Goal: Navigation & Orientation: Understand site structure

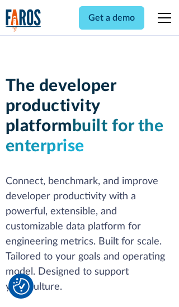
scroll to position [169, 0]
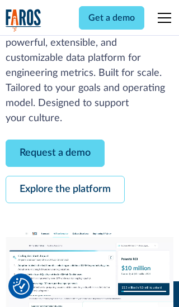
click at [55, 153] on link "Request a demo" at bounding box center [55, 153] width 99 height 27
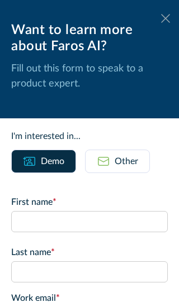
click at [165, 18] on icon at bounding box center [165, 18] width 9 height 8
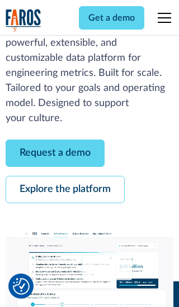
scroll to position [205, 0]
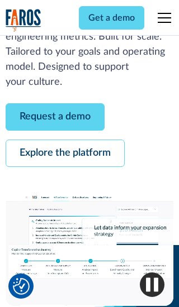
click at [65, 153] on link "Explore the platform" at bounding box center [65, 153] width 119 height 27
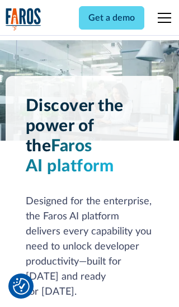
scroll to position [8392, 0]
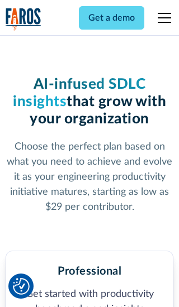
scroll to position [1735, 0]
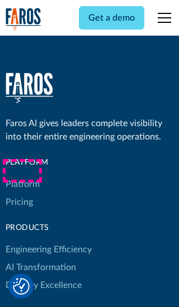
click at [22, 175] on link "Platform" at bounding box center [23, 184] width 34 height 18
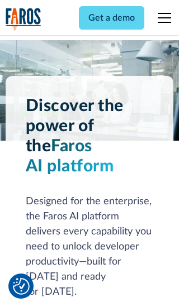
scroll to position [8751, 0]
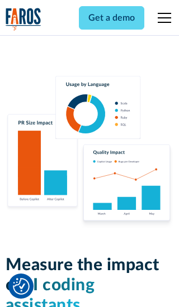
scroll to position [6908, 0]
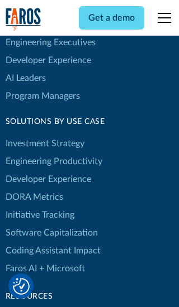
click at [34, 188] on link "DORA Metrics" at bounding box center [35, 197] width 58 height 18
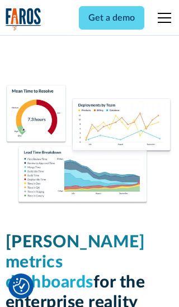
scroll to position [4894, 0]
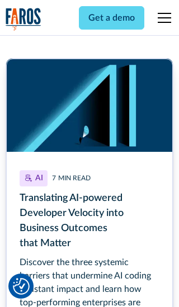
scroll to position [5002, 0]
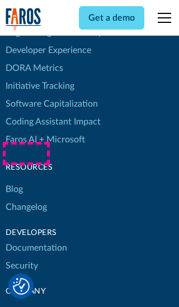
click at [26, 198] on link "Changelog" at bounding box center [26, 207] width 41 height 18
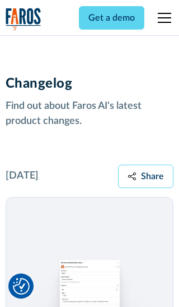
scroll to position [13492, 0]
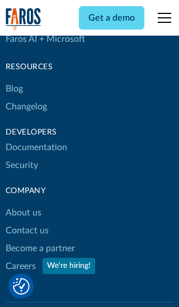
click at [23, 204] on link "About us" at bounding box center [24, 213] width 36 height 18
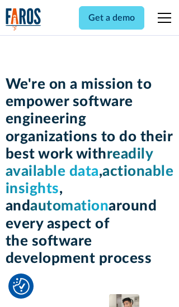
scroll to position [3855, 0]
